Goal: Communication & Community: Connect with others

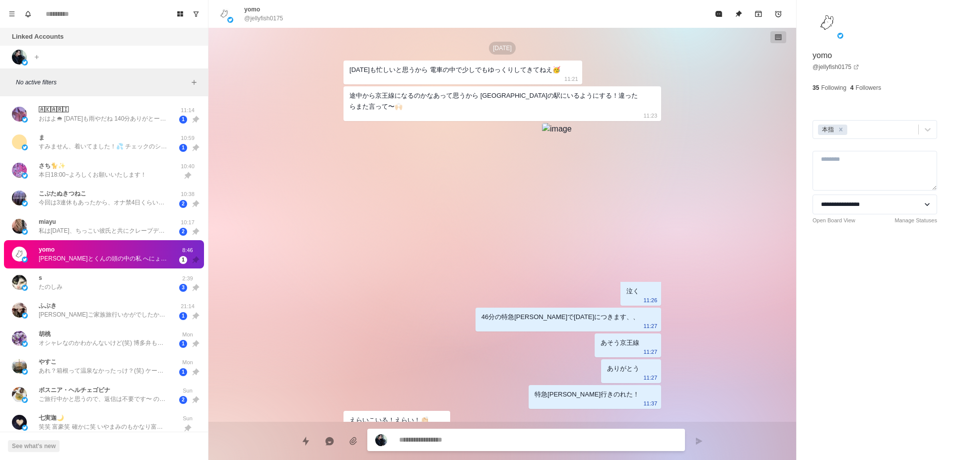
scroll to position [3534, 0]
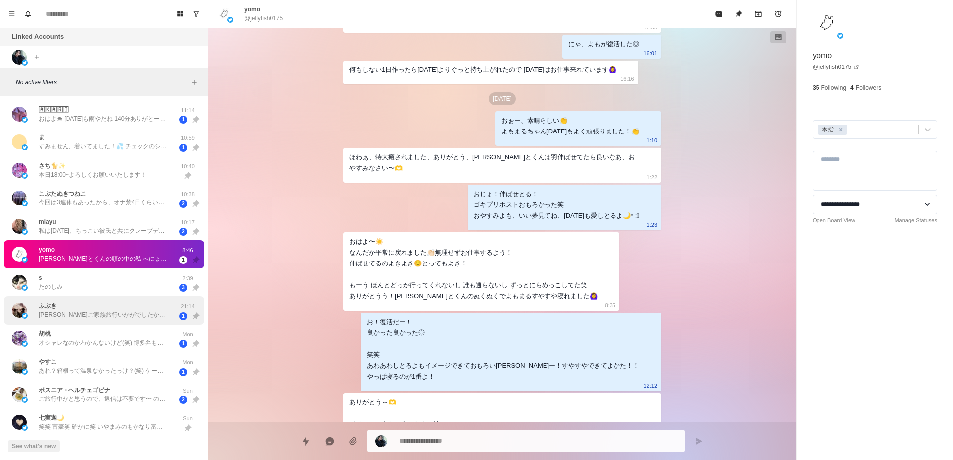
click at [110, 309] on div "[PERSON_NAME]ご家族旅行いかがでしたか？ そろそろ予約をと思っていたのですが 旅行戻りですとより博多弁が強く馴染んでらっしゃるかなと気になっています" at bounding box center [103, 310] width 129 height 18
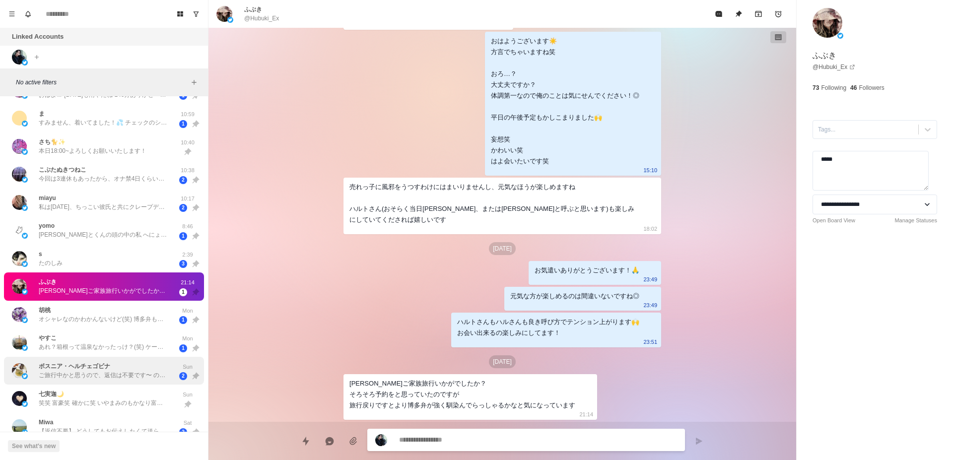
scroll to position [0, 0]
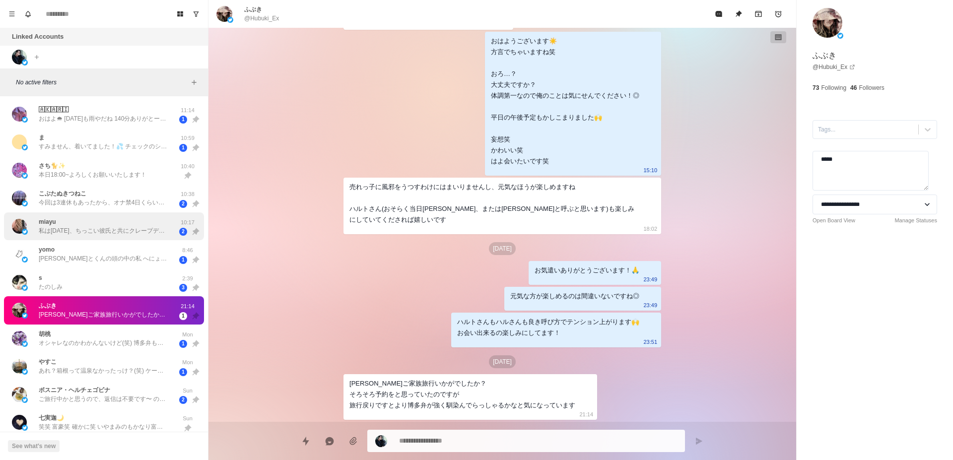
click at [144, 231] on p "私は[DATE]、ちっこい彼氏と共にクレープデートしてくる🤣🤣 まま、内緒ね‼️と言われて[PERSON_NAME]て朝からスリスリしちゃった🥰笑" at bounding box center [103, 230] width 129 height 9
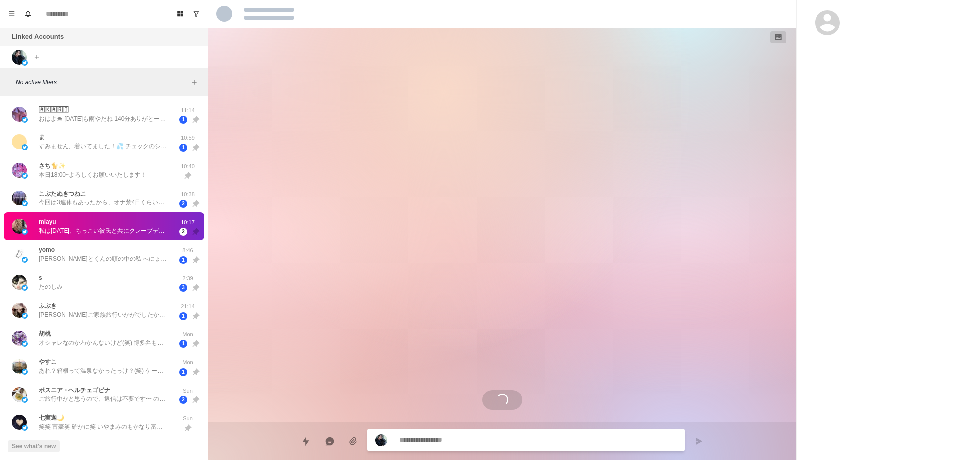
scroll to position [1292, 0]
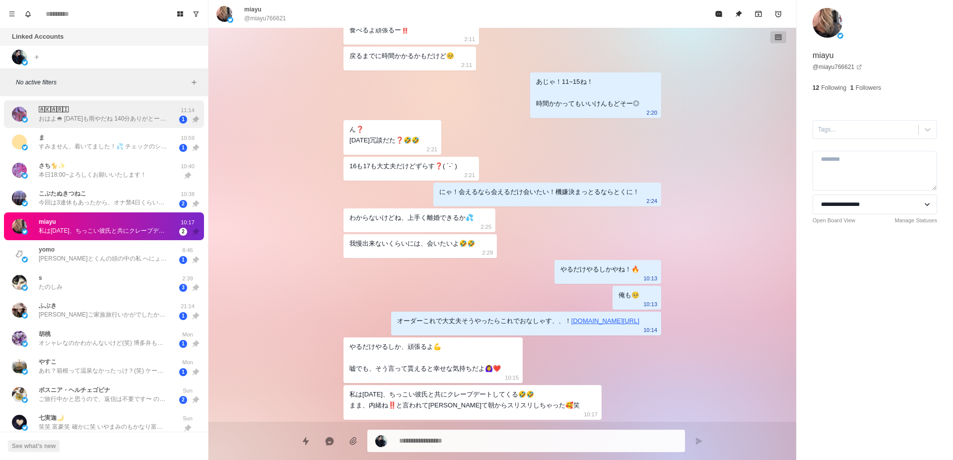
click at [148, 121] on p "おはよ🌧 [DATE]も雨やだね 140分ありがとー！ 新宿(◍´꒳`)bおけー オーダー入れるね 楽しみだよお お仕事がんばってね みんなを幸せにしてね" at bounding box center [103, 118] width 129 height 9
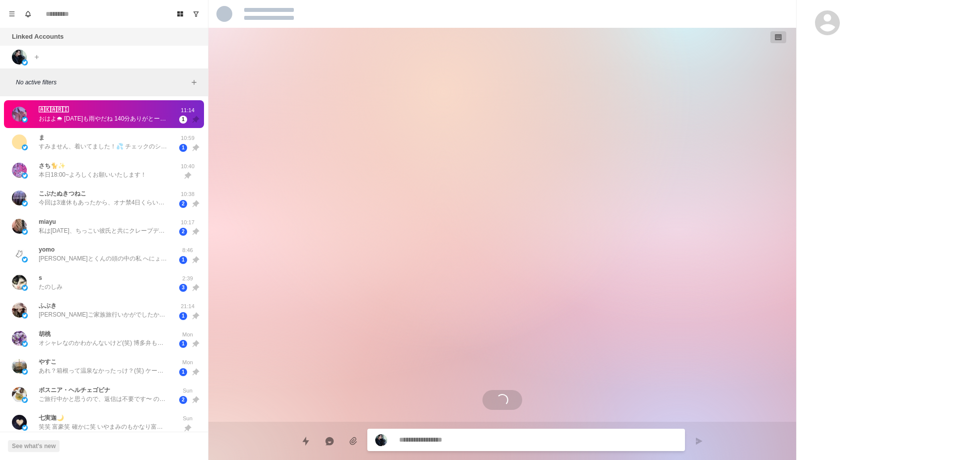
scroll to position [2813, 0]
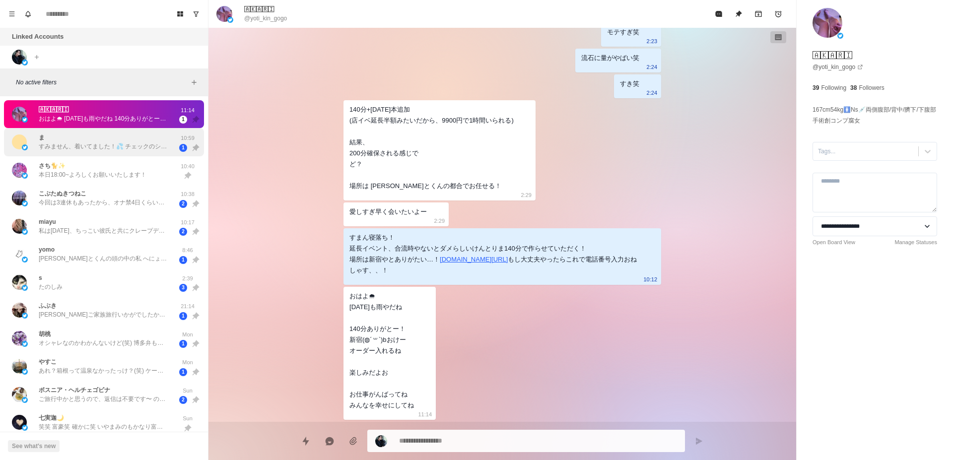
click at [144, 144] on p "すみません、着いてました！💦 チェックのシャツと黒のズボン履いてます！" at bounding box center [103, 146] width 129 height 9
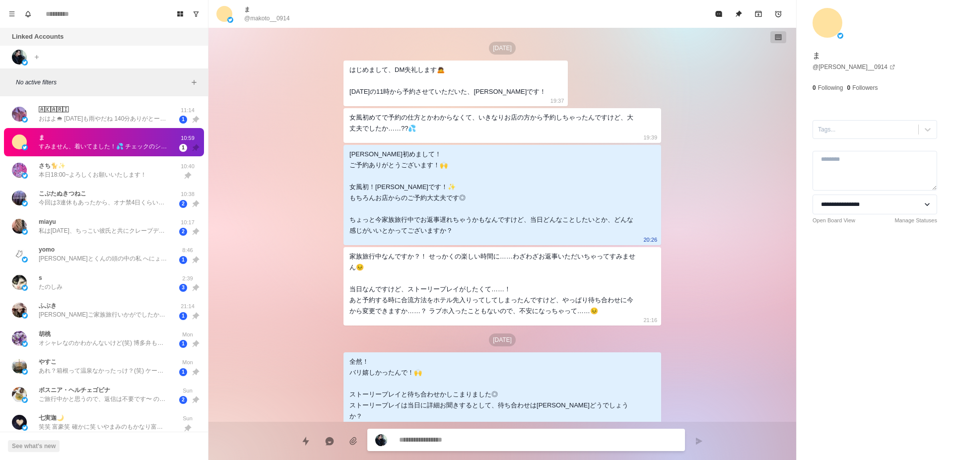
scroll to position [355, 0]
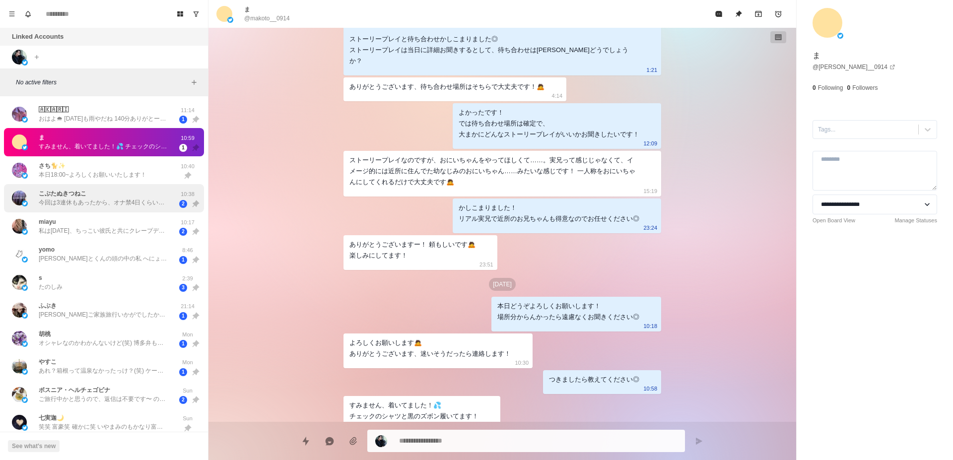
click at [143, 199] on p "今回は3連休もあったから、オナ禁4日くらい耐えたよ！ 凄いでしょ！笑 [DATE]朝からしたら、汁が凄かった笑 家族旅行でリフレッシュできた？ 親兄弟とじゃな…" at bounding box center [103, 202] width 129 height 9
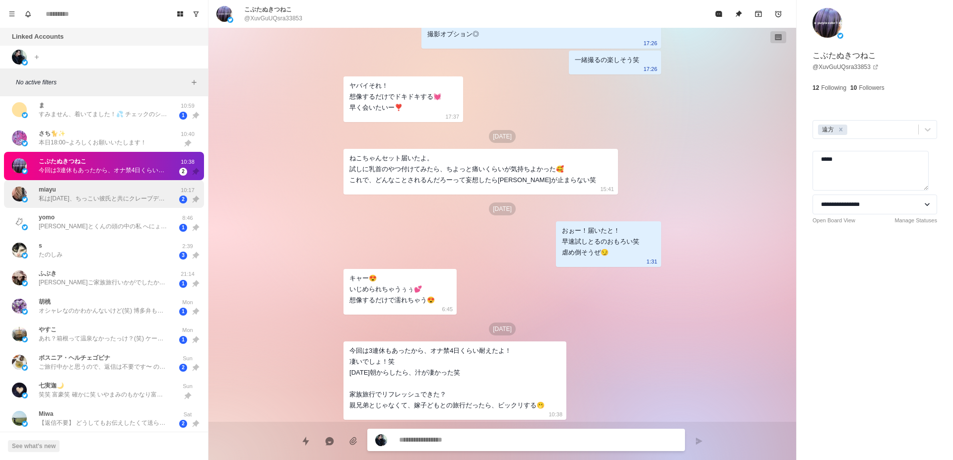
scroll to position [63, 0]
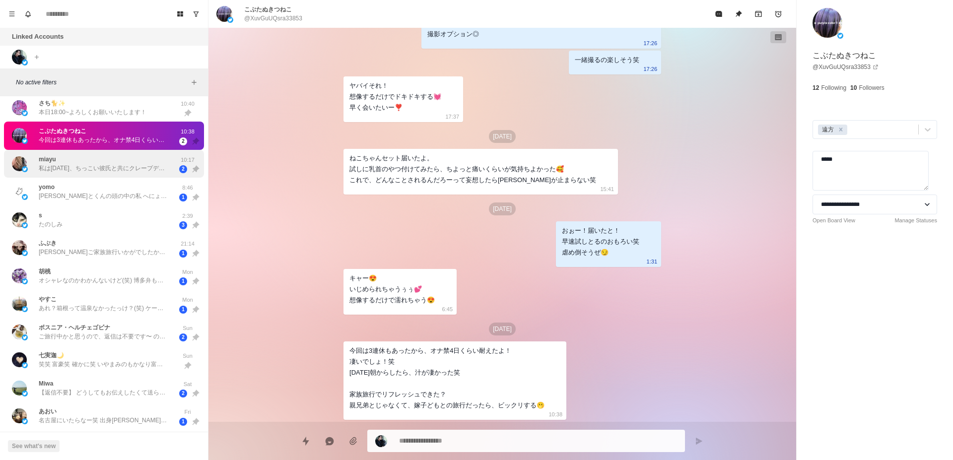
click at [137, 171] on p "私は[DATE]、ちっこい彼氏と共にクレープデートしてくる🤣🤣 まま、内緒ね‼️と言われて[PERSON_NAME]て朝からスリスリしちゃった🥰笑" at bounding box center [103, 168] width 129 height 9
type textarea "*"
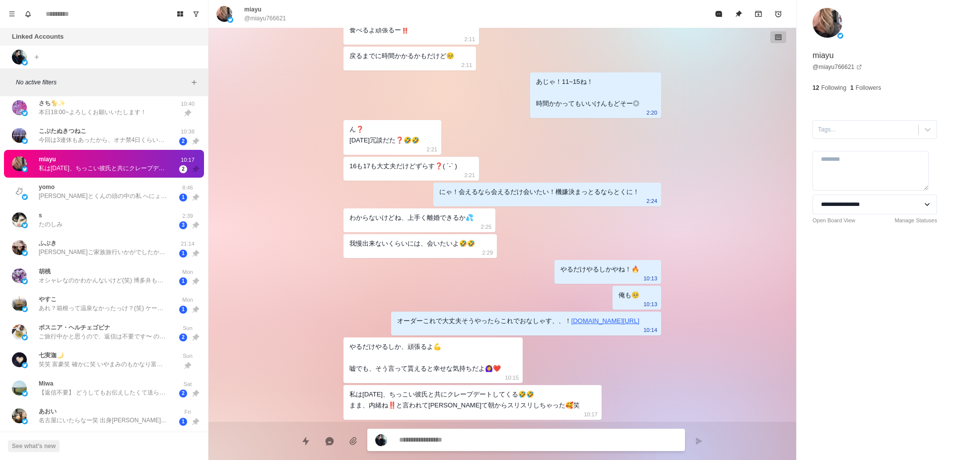
scroll to position [1292, 0]
click at [95, 196] on p "[PERSON_NAME]とくんの頭の中の私 へにょへにょ笑笑 [DATE]もちゃんと寝れました👏🏻 [PERSON_NAME]とくんも少しでも眠れてると良い…" at bounding box center [103, 195] width 129 height 9
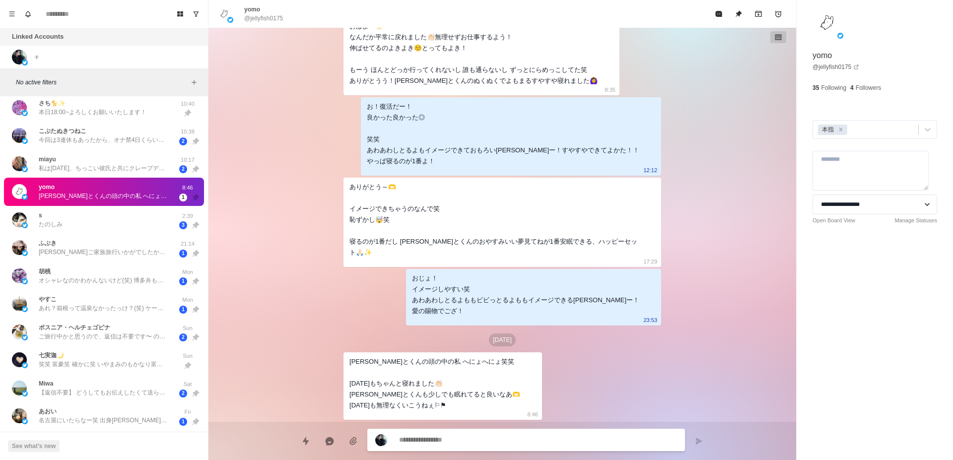
scroll to position [3881, 0]
click at [116, 220] on div "s たのしみ" at bounding box center [93, 220] width 163 height 20
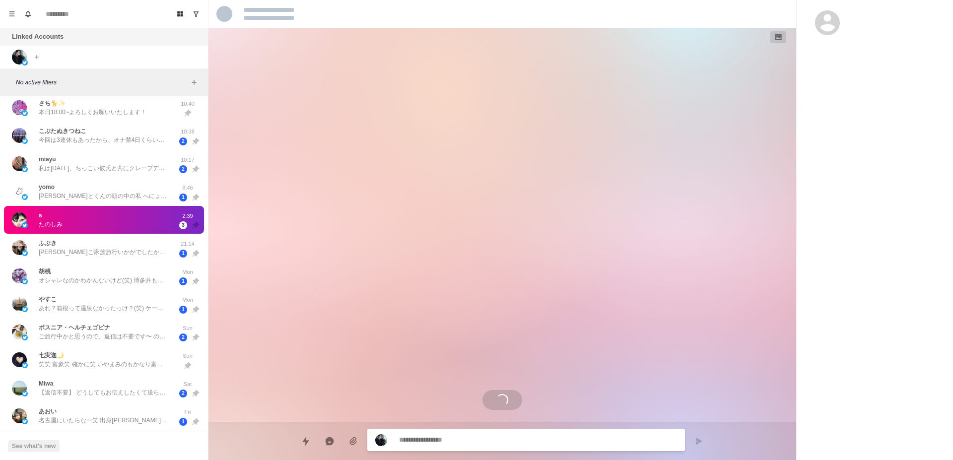
scroll to position [1309, 0]
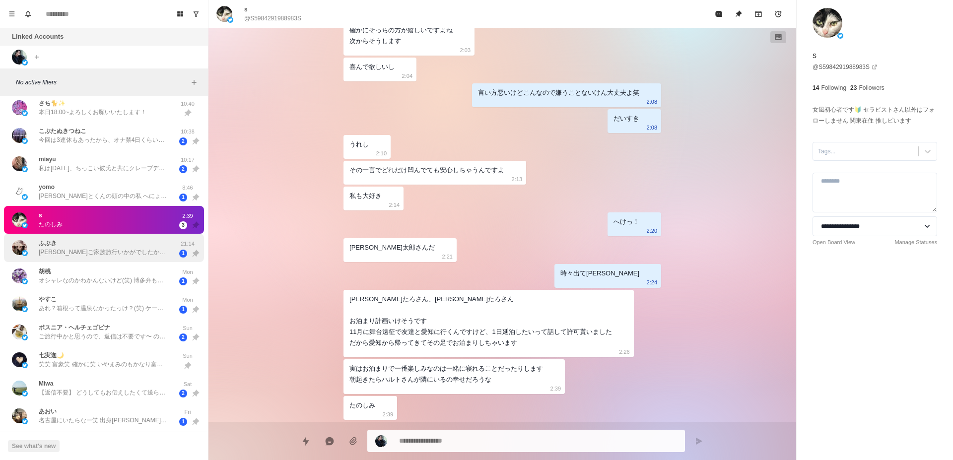
click at [122, 254] on p "[PERSON_NAME]ご家族旅行いかがでしたか？ そろそろ予約をと思っていたのですが 旅行戻りですとより博多弁が強く馴染んでらっしゃるかなと気になっています" at bounding box center [103, 252] width 129 height 9
type textarea "*"
type textarea "*****"
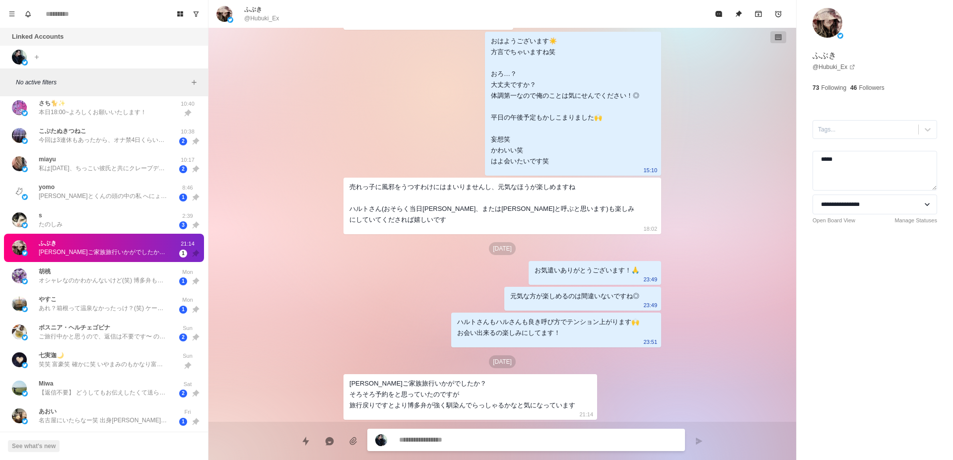
scroll to position [988, 0]
click at [125, 286] on div "[PERSON_NAME] オシャレなのかわかんないけど(笑) 博多弁も熊本弁も同じに聞こえる とっととーも福岡でも言うんでしょ？ 標準だと取っておいたよーっ…" at bounding box center [104, 276] width 200 height 28
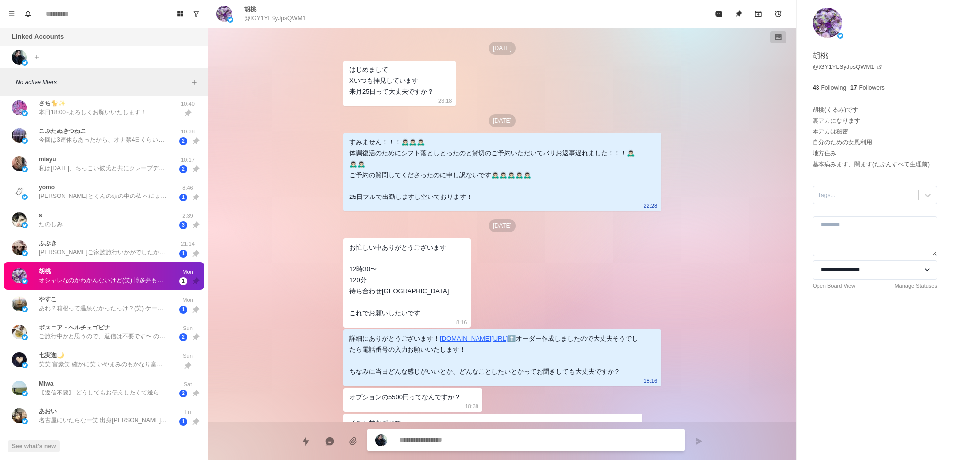
scroll to position [1941, 0]
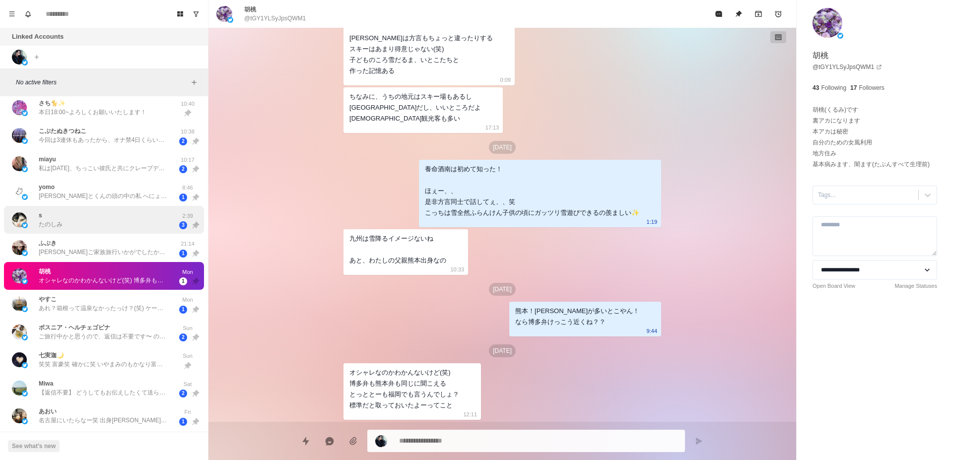
click at [100, 214] on div "s たのしみ" at bounding box center [93, 220] width 163 height 20
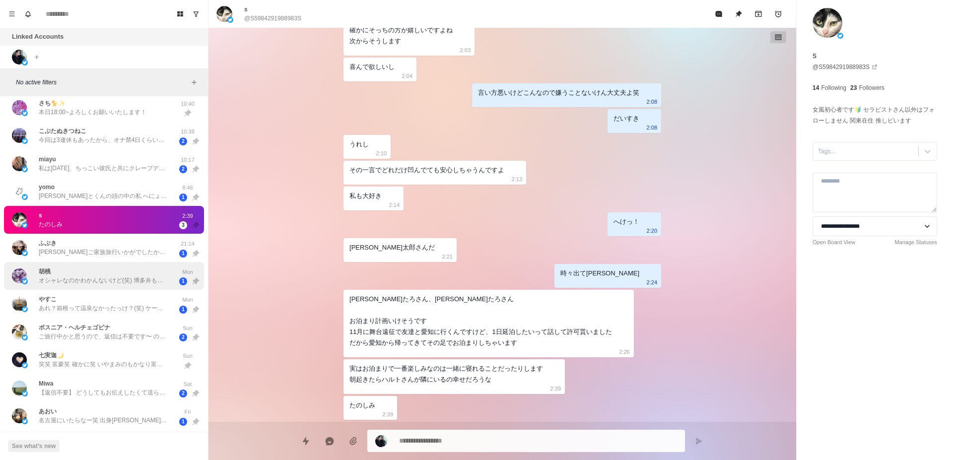
click at [143, 271] on div "[PERSON_NAME] オシャレなのかわかんないけど(笑) 博多弁も熊本弁も同じに聞こえる とっととーも福岡でも言うんでしょ？ 標準だと取っておいたよーっ…" at bounding box center [103, 276] width 129 height 18
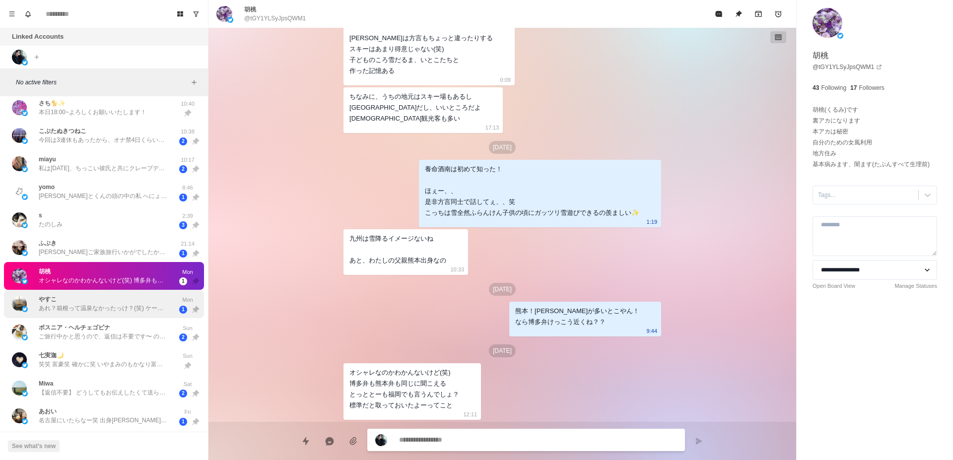
scroll to position [125, 0]
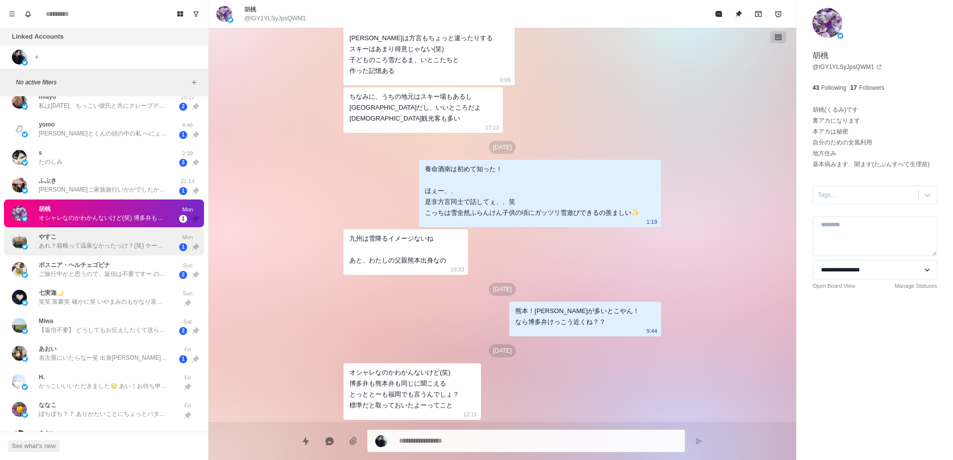
click at [104, 250] on p "あれ？箱根って温泉なかったっけ？(笑) ケーブルカーとか遊覧船の記憶はあるんだけど🙄 そうだね！ 最初のはハルトくんの指より細いかも🤔 ローター入れられた時は…" at bounding box center [103, 245] width 129 height 9
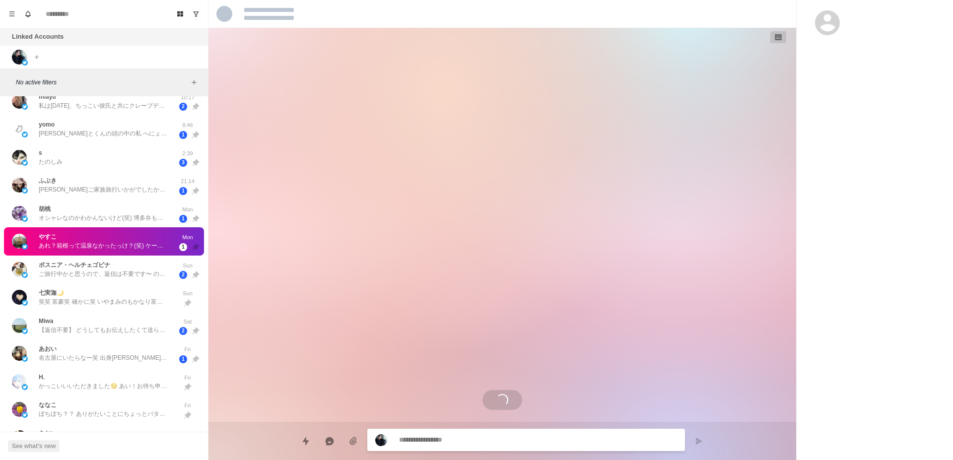
scroll to position [4066, 0]
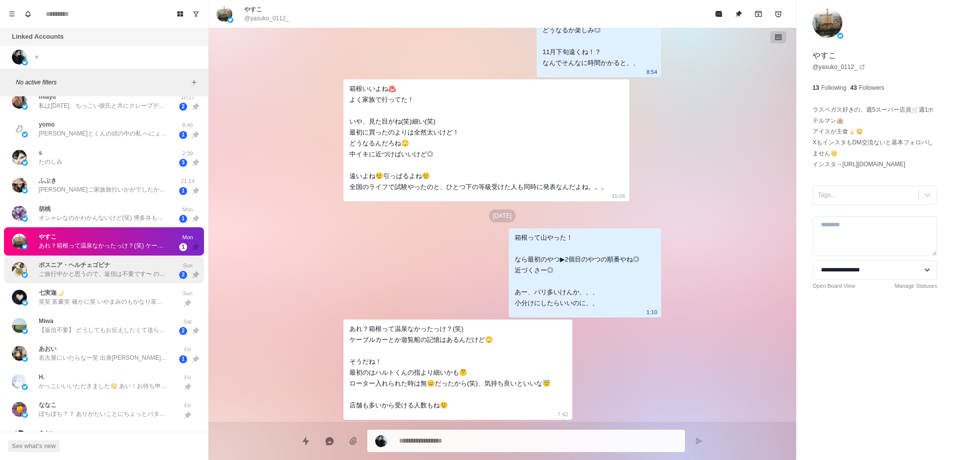
click at [118, 262] on div "ボスニア・ヘルチェゴビナ ご旅行中かと思うので、返信は不要です〜 のんびりお過ごしください！" at bounding box center [103, 269] width 129 height 18
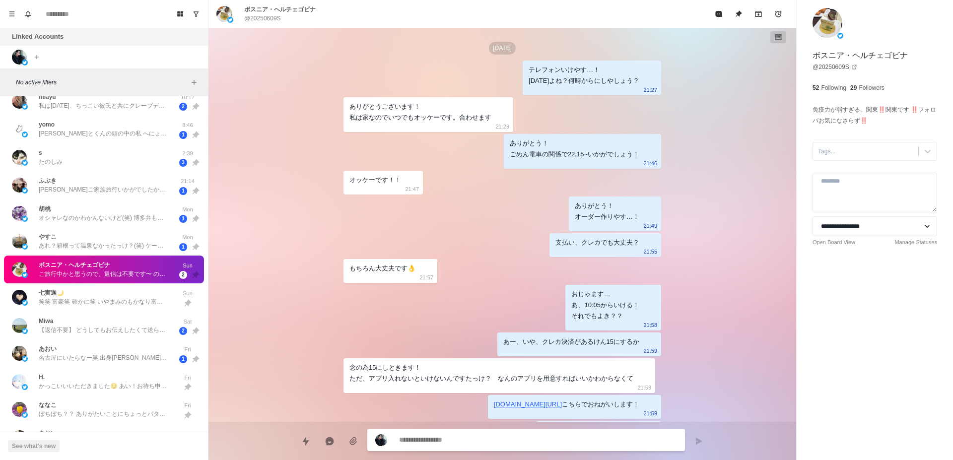
scroll to position [1805, 0]
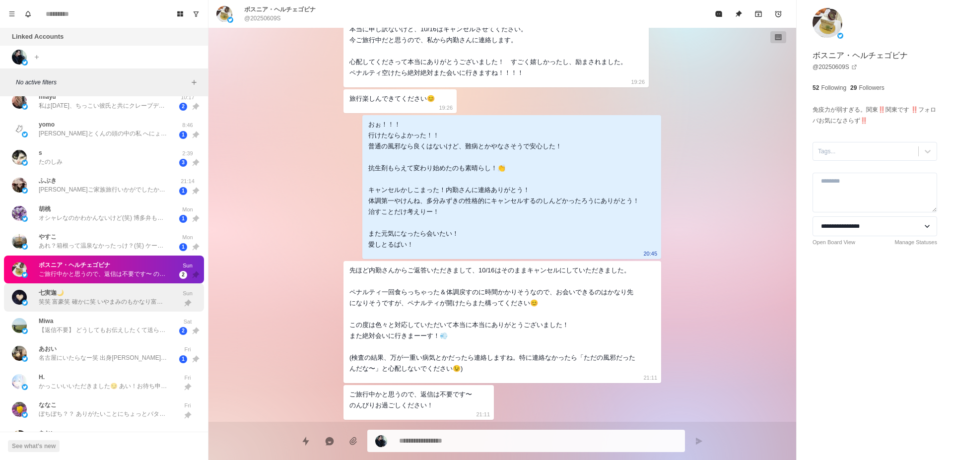
click at [139, 300] on p "笑笑 富豪笑 確かに笑 いやまみのもかなり富豪やったよ笑 出張、、、あい！" at bounding box center [103, 301] width 129 height 9
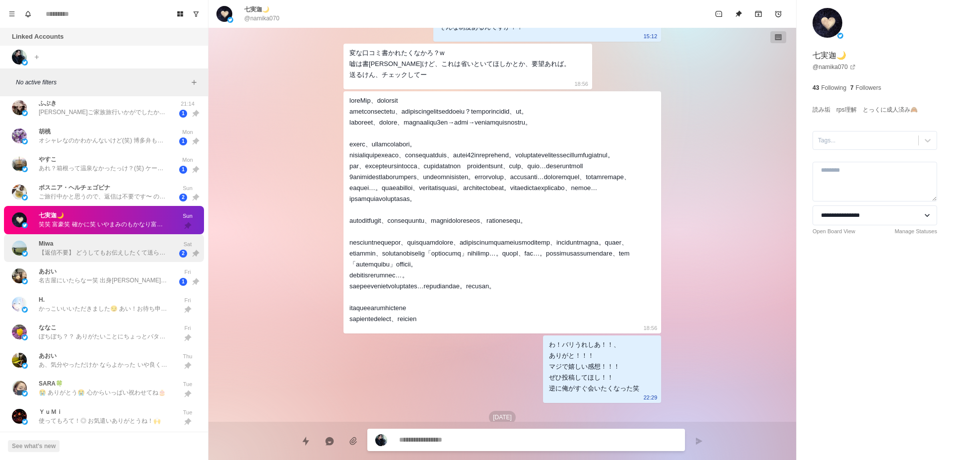
scroll to position [250, 0]
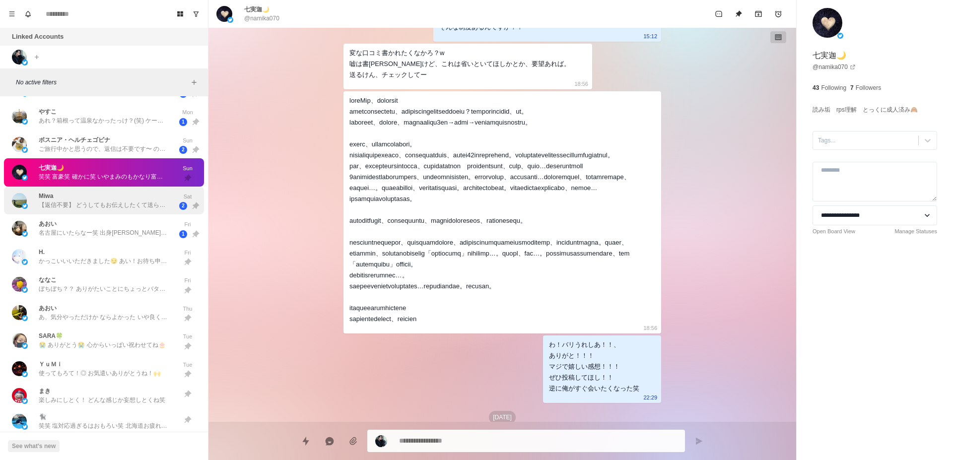
click at [127, 199] on div "Miwa 【返信不要】 どうしてもお伝えしたくて送らせてもらった🙏 体調崩しながらも、たくさん悩んで頑張ってたの見てたから。 大好きな家族との時間を楽しんで😊…" at bounding box center [103, 200] width 129 height 18
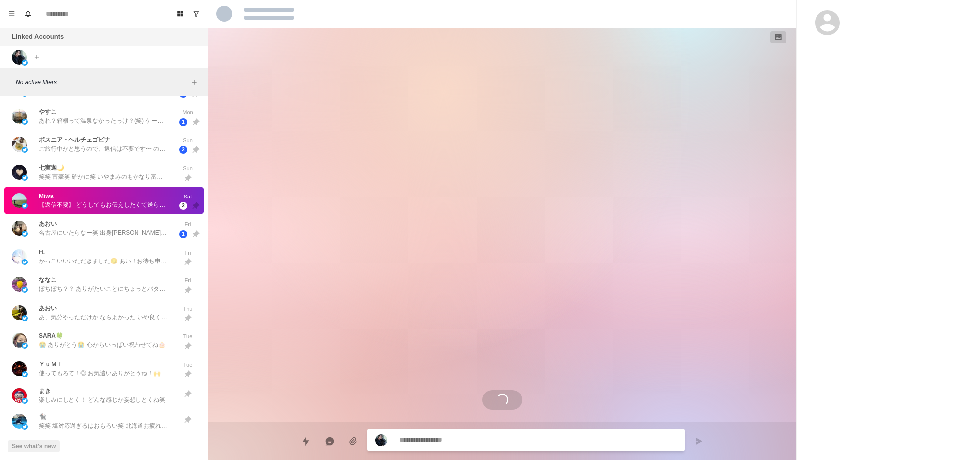
scroll to position [2159, 0]
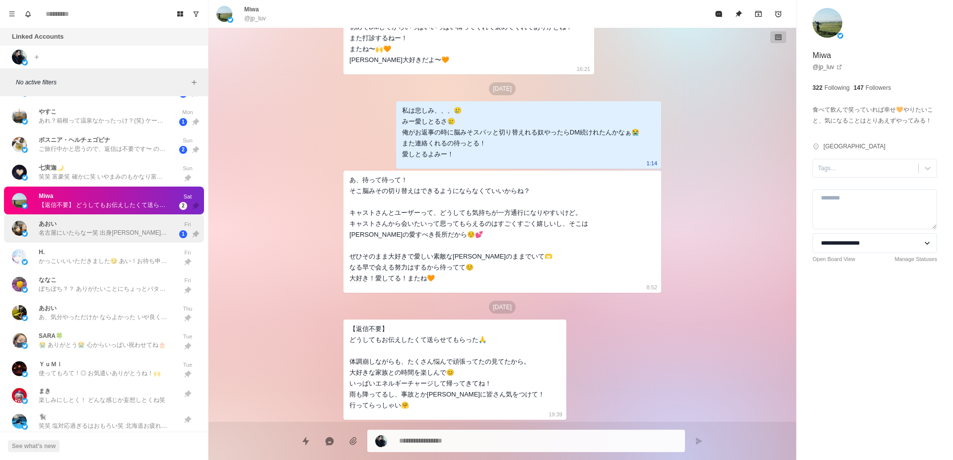
click at [103, 236] on p "名古屋にいたらなー笑 出身[PERSON_NAME]で、大学[PERSON_NAME]、今は愛知なのでまあ、ぐちゃぐちゃです🤣 地元の子と喋っちょる時はまあま…" at bounding box center [103, 232] width 129 height 9
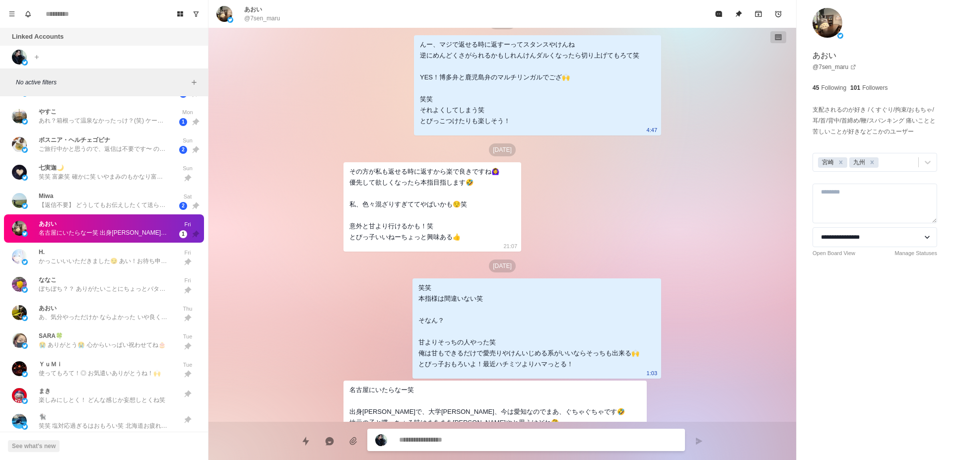
scroll to position [2169, 0]
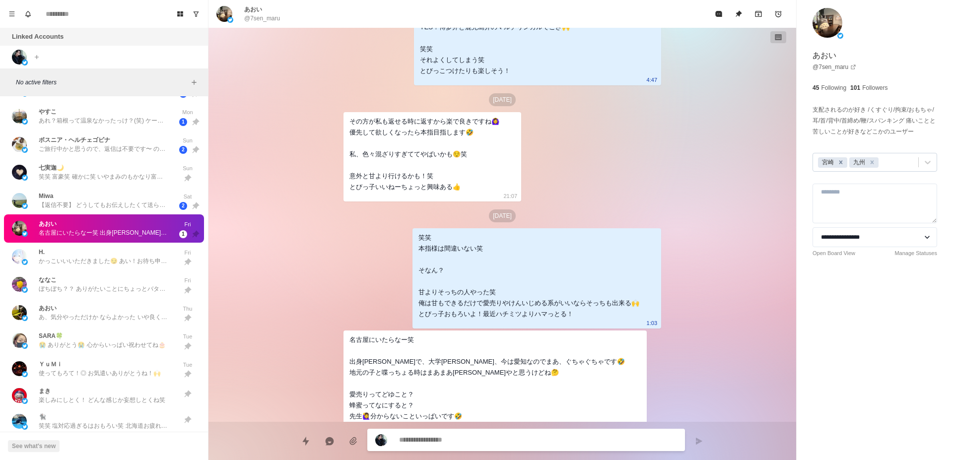
click at [841, 164] on icon "Remove 宮崎" at bounding box center [840, 161] width 3 height 3
click at [841, 164] on icon "Remove 九州" at bounding box center [840, 161] width 3 height 3
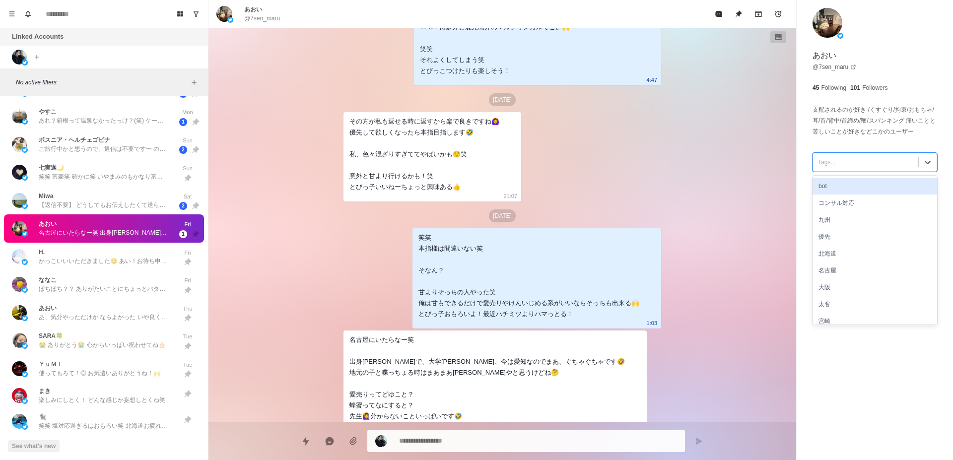
click at [841, 168] on div at bounding box center [865, 162] width 95 height 11
type textarea "*"
type input "**"
type textarea "*"
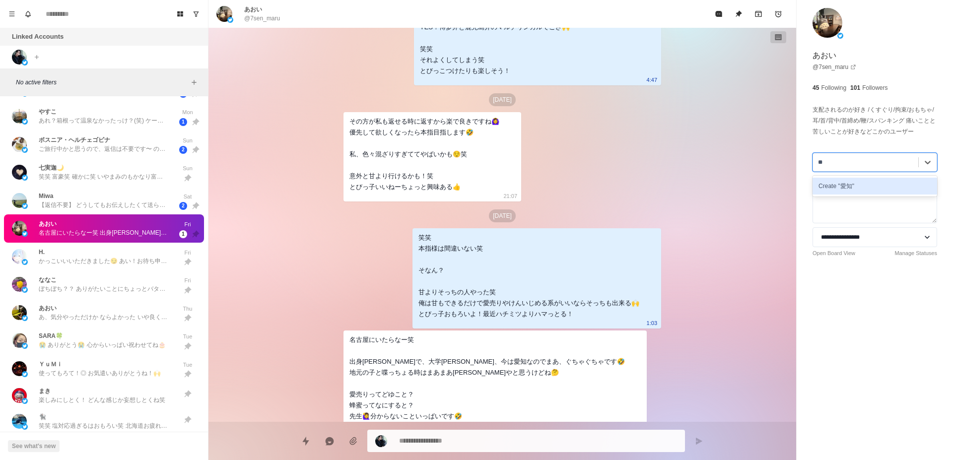
click at [849, 194] on div "Create "愛知"" at bounding box center [874, 186] width 125 height 17
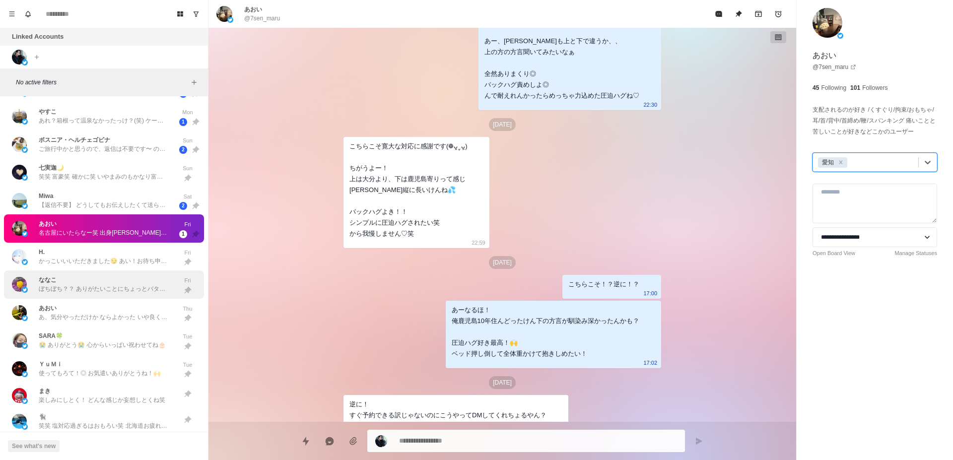
scroll to position [313, 0]
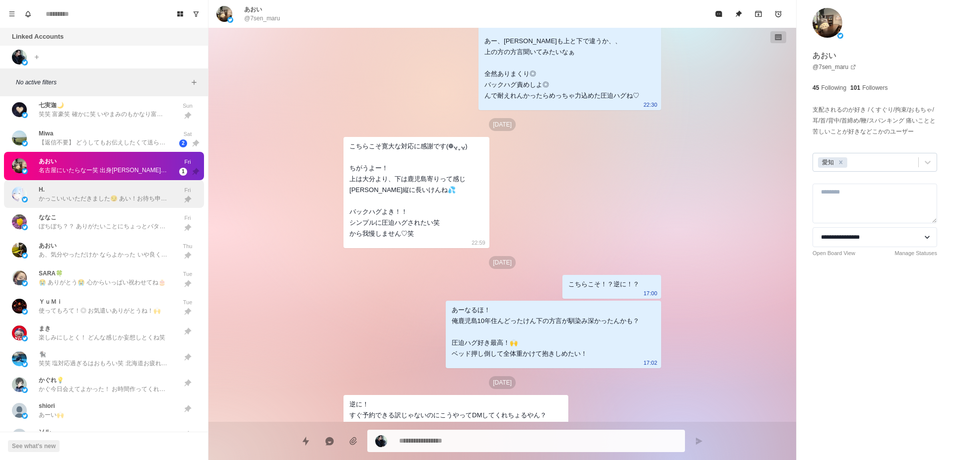
click at [127, 201] on p "かっこいいいただきました😏 あい！お待ち申し上げる！" at bounding box center [103, 198] width 129 height 9
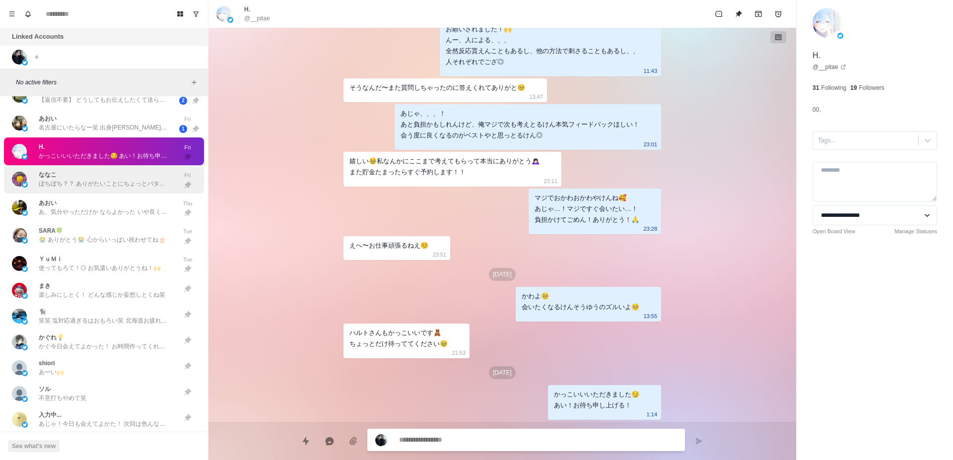
scroll to position [375, 0]
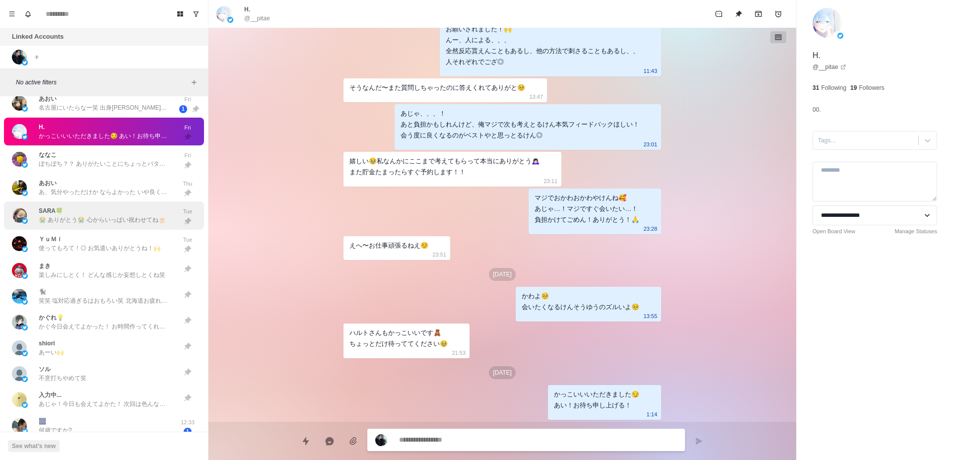
click at [153, 221] on p "😭 ありがとう😭 心からいっぱい祝わせてね🎂" at bounding box center [102, 219] width 127 height 9
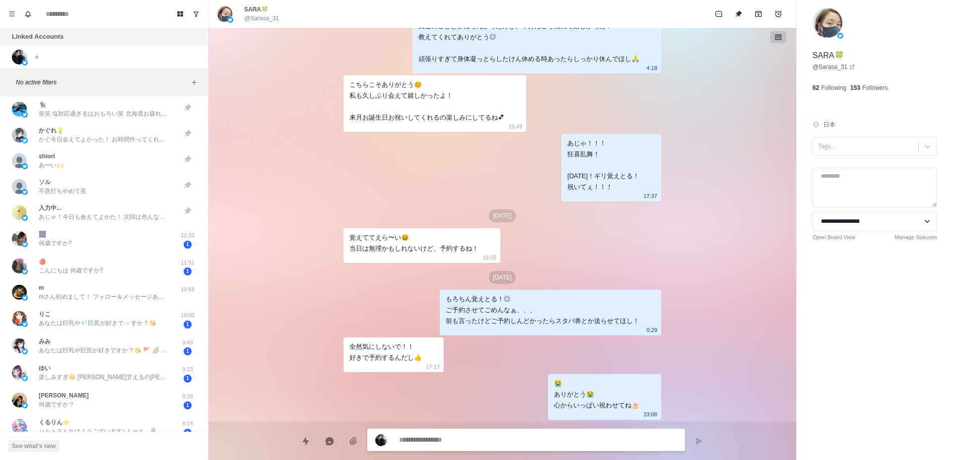
scroll to position [563, 0]
click at [153, 241] on div "🎆 何歳ですか?" at bounding box center [93, 238] width 163 height 19
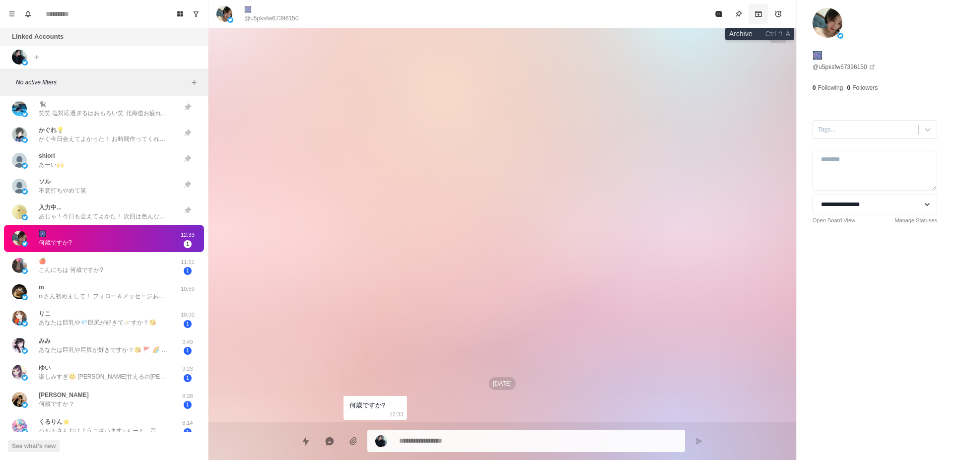
click at [758, 10] on icon "Archive" at bounding box center [758, 14] width 8 height 8
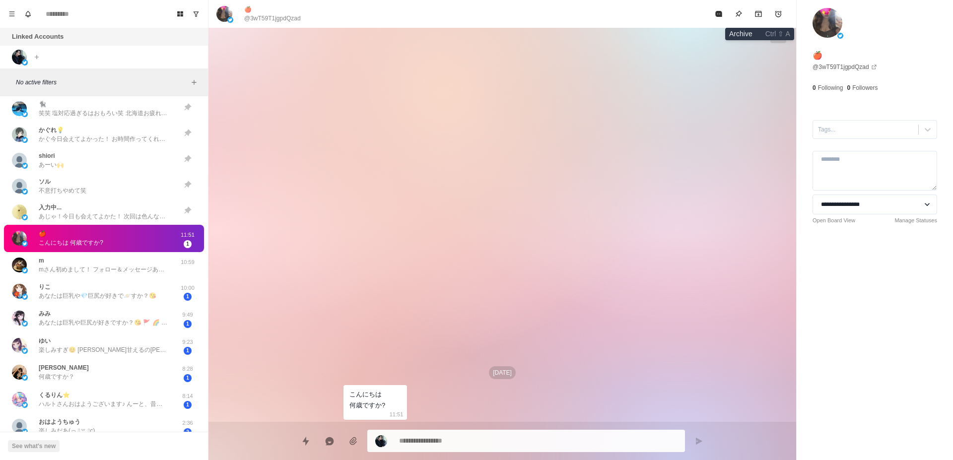
click at [758, 10] on icon "Archive" at bounding box center [758, 14] width 8 height 8
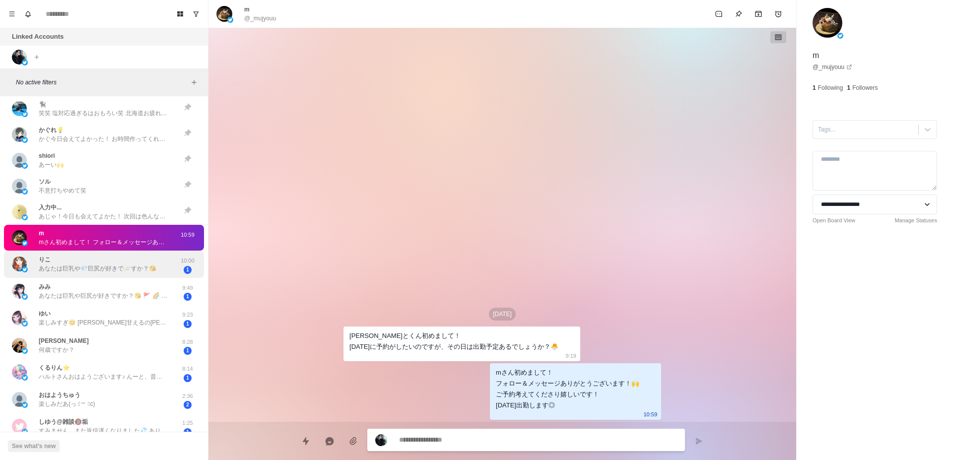
scroll to position [625, 0]
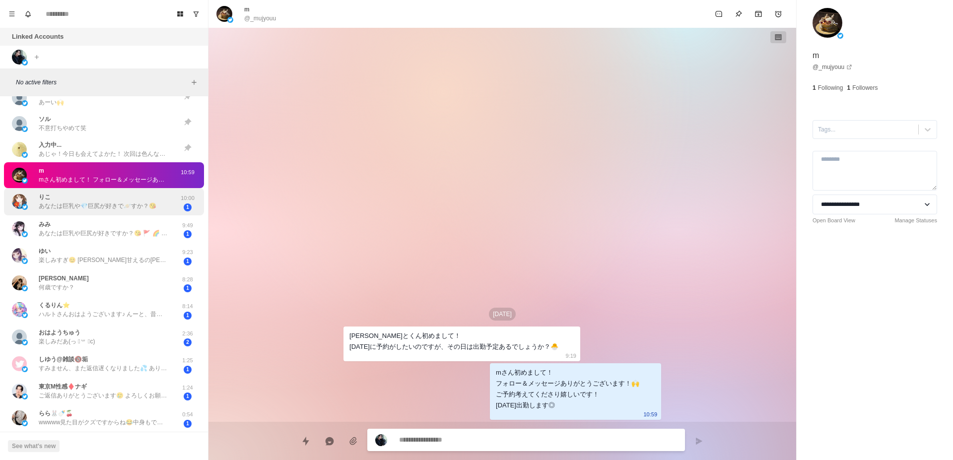
click at [135, 207] on p "あなたは巨乳や💎巨尻が好きで🪐すか？😘" at bounding box center [98, 205] width 118 height 9
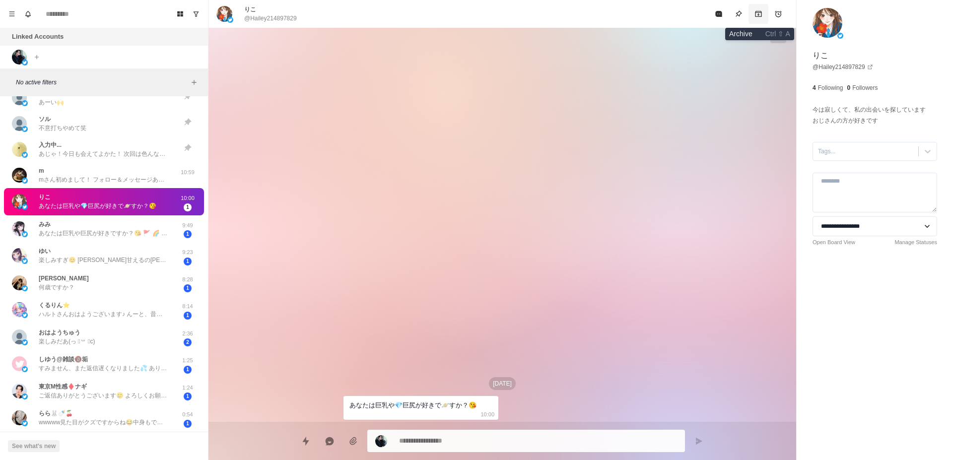
click at [760, 15] on icon "Archive" at bounding box center [758, 14] width 8 height 8
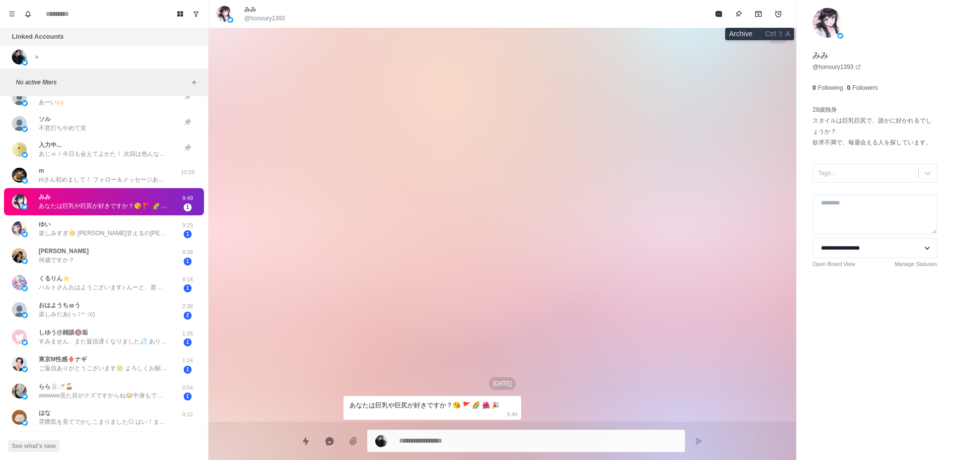
click at [760, 15] on icon "Archive" at bounding box center [758, 14] width 8 height 8
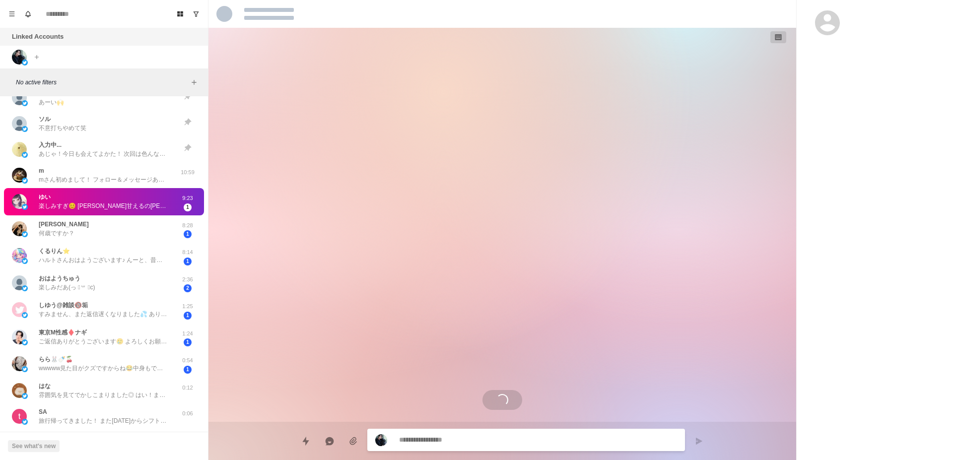
scroll to position [2057, 0]
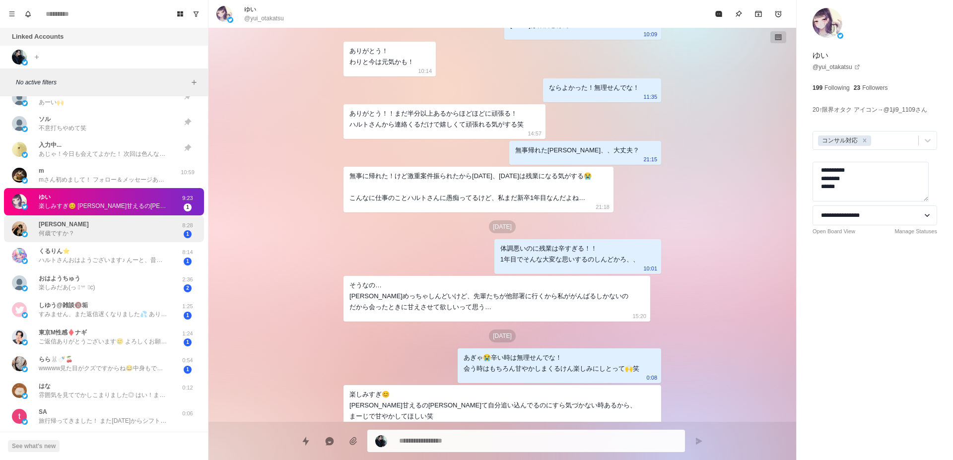
click at [156, 227] on div "[PERSON_NAME] 何歳ですか？" at bounding box center [93, 228] width 163 height 19
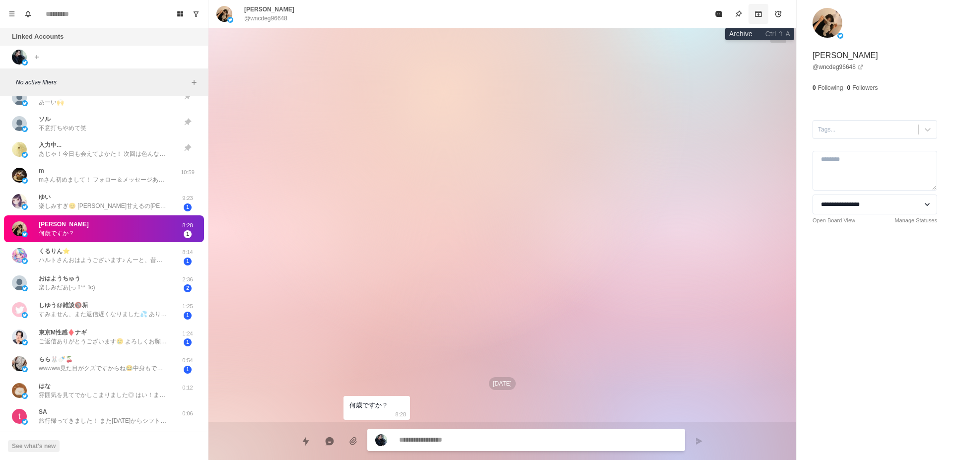
click at [762, 13] on icon "Archive" at bounding box center [758, 14] width 8 height 8
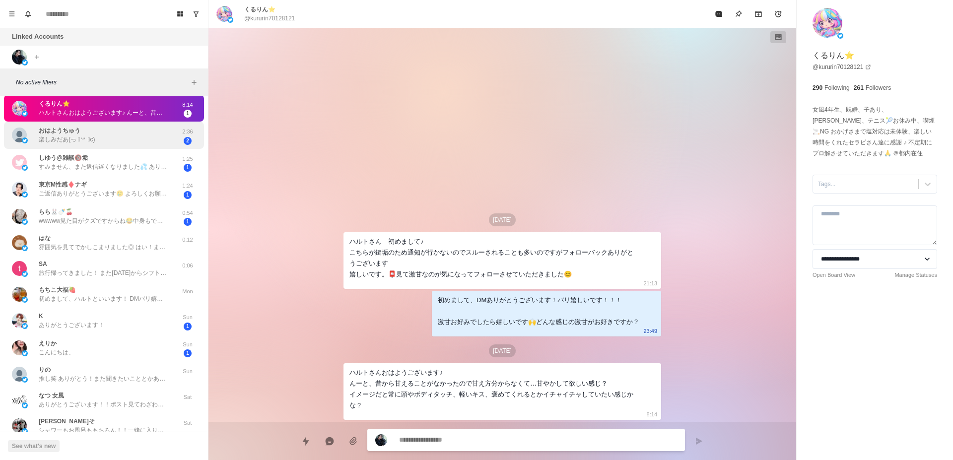
scroll to position [804, 0]
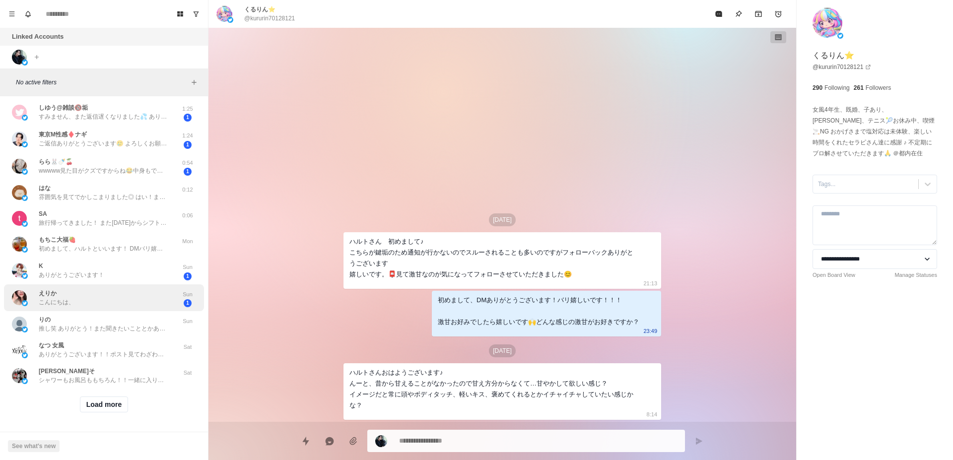
click at [123, 288] on div "[PERSON_NAME] こんにちは、" at bounding box center [93, 297] width 163 height 19
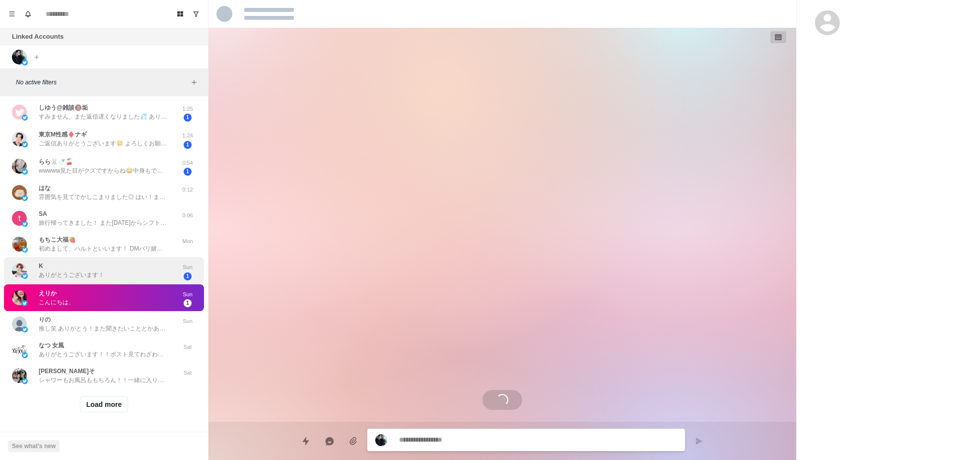
click at [132, 269] on div "K ありがとうございます！" at bounding box center [93, 270] width 163 height 19
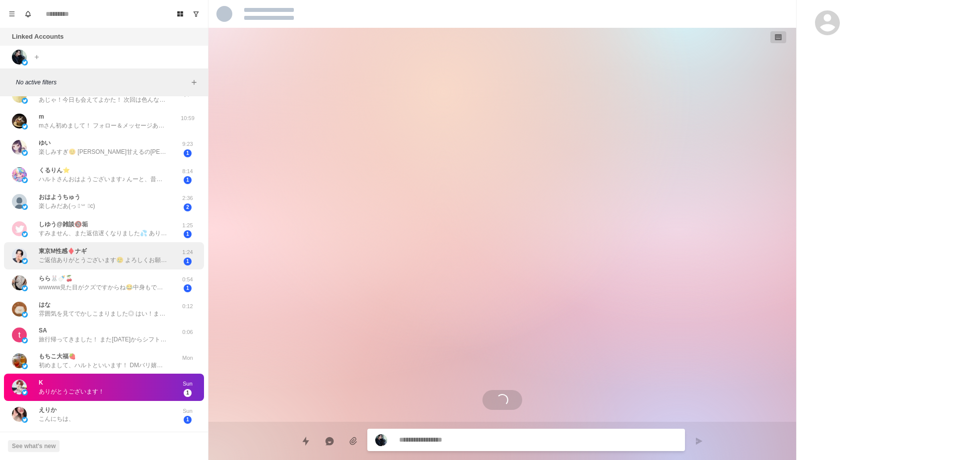
scroll to position [1632, 0]
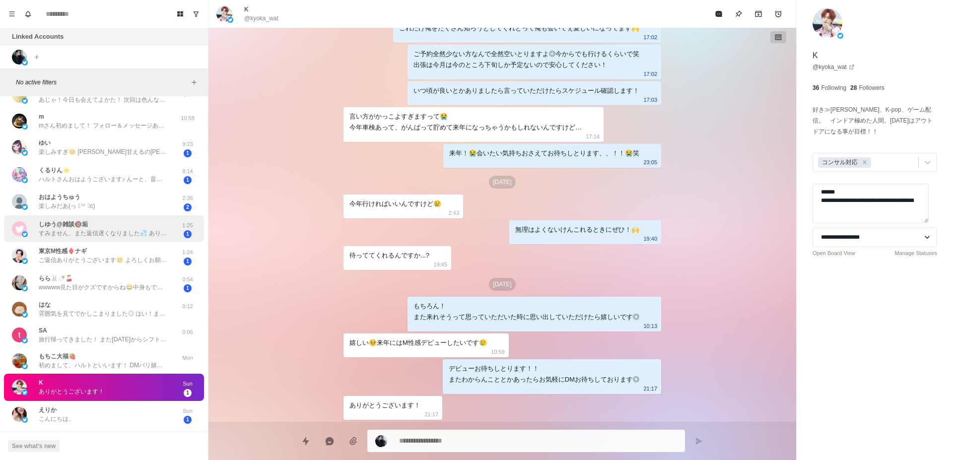
click at [146, 238] on div "しゆう@雑談🔞垢 すみません、また返信遅くなりました💦 ありがとうございます🥹 忙しくはないのですが、久しぶりの労働で体が慣れなくて😖 私こそ、こんな会話に付…" at bounding box center [104, 228] width 200 height 27
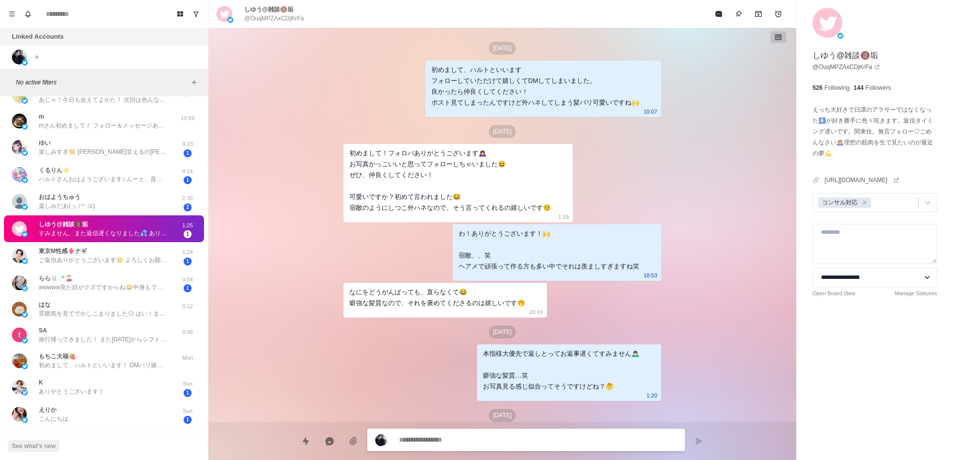
scroll to position [960, 0]
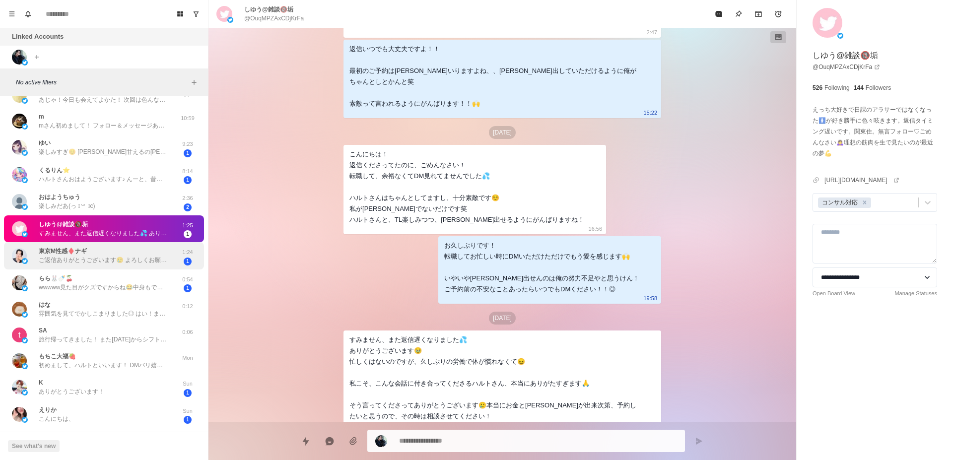
click at [141, 255] on div "東京M性感♦️ナギ ご返信ありがとうございます🥲 よろしくお願いします！！" at bounding box center [103, 256] width 129 height 18
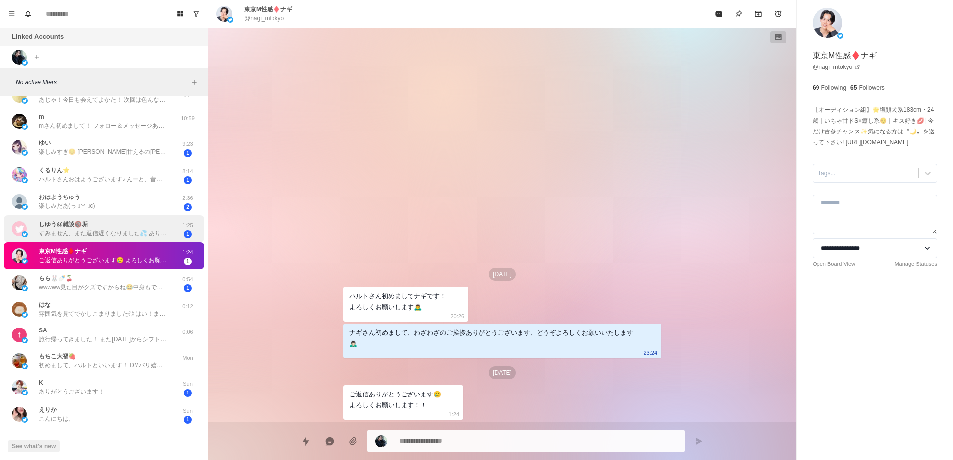
click at [159, 231] on p "すみません、また返信遅くなりました💦 ありがとうございます🥹 忙しくはないのですが、久しぶりの労働で体が慣れなくて😖 私こそ、こんな会話に付き合ってくださるハ…" at bounding box center [103, 233] width 129 height 9
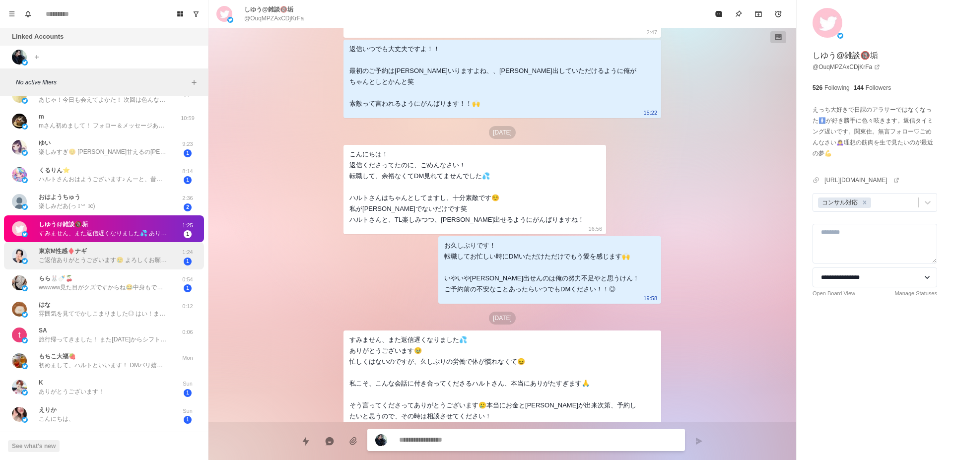
scroll to position [617, 0]
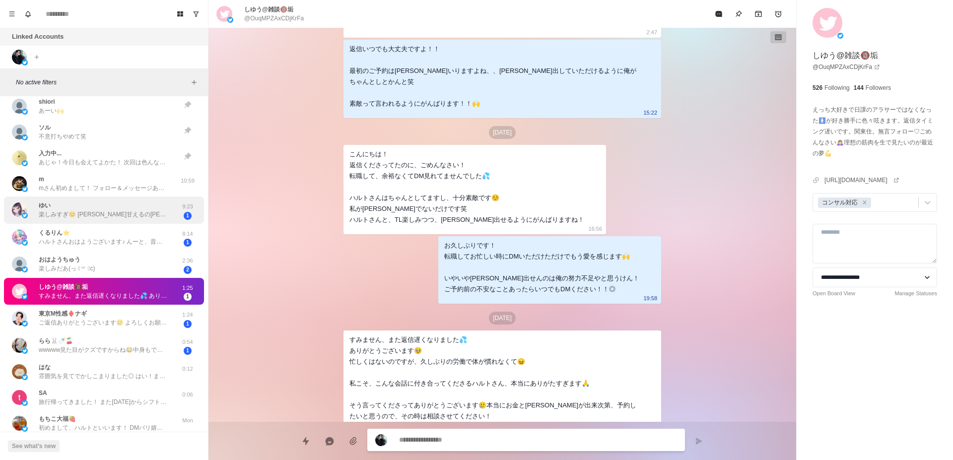
click at [87, 202] on div "ゆい 楽しみすぎ😊 [PERSON_NAME]甘えるの[PERSON_NAME]て自分追い込んでるのにすら気づかない時あるから、まーじで甘やかしてほしい笑" at bounding box center [103, 210] width 129 height 18
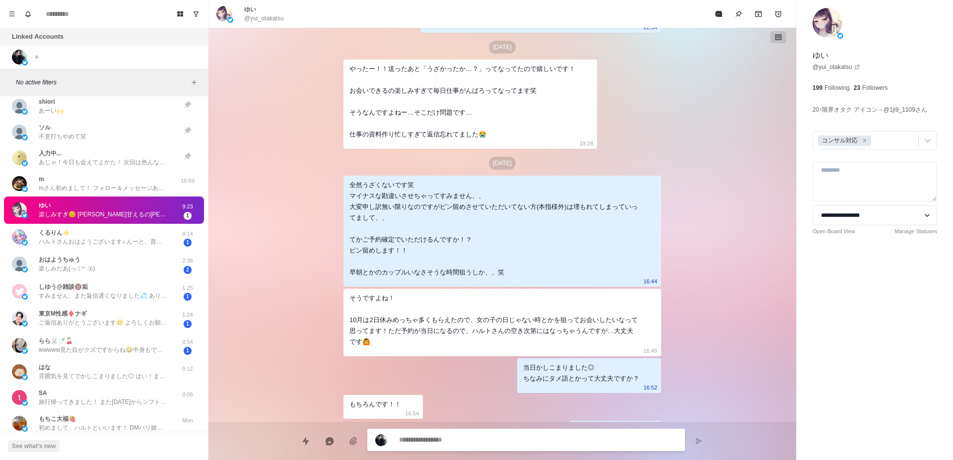
type textarea "*"
type textarea "**********"
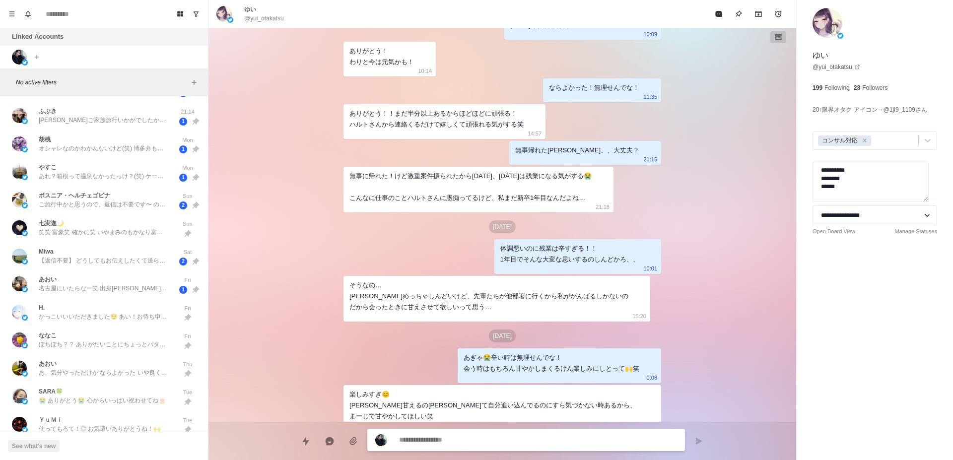
scroll to position [179, 0]
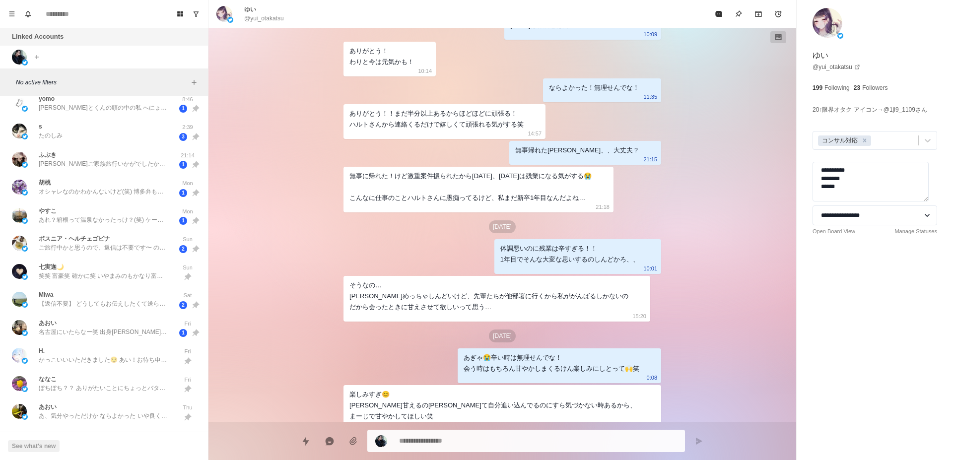
type textarea "*"
